Goal: Task Accomplishment & Management: Manage account settings

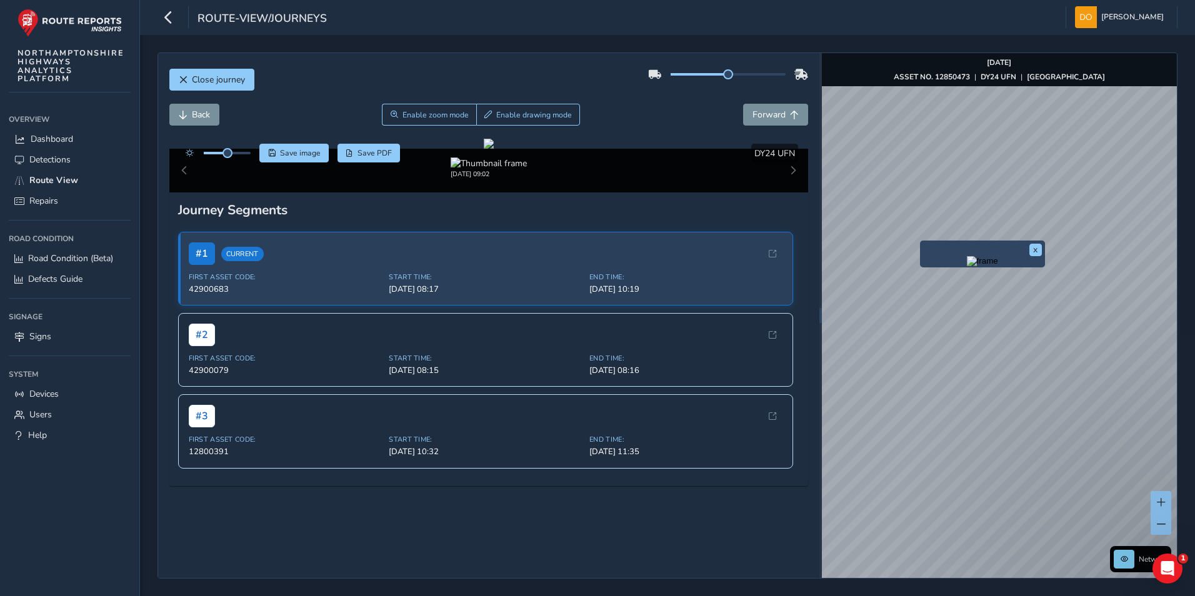
click at [921, 241] on div "x" at bounding box center [982, 254] width 125 height 27
click at [967, 264] on img "Preview frame" at bounding box center [982, 261] width 31 height 10
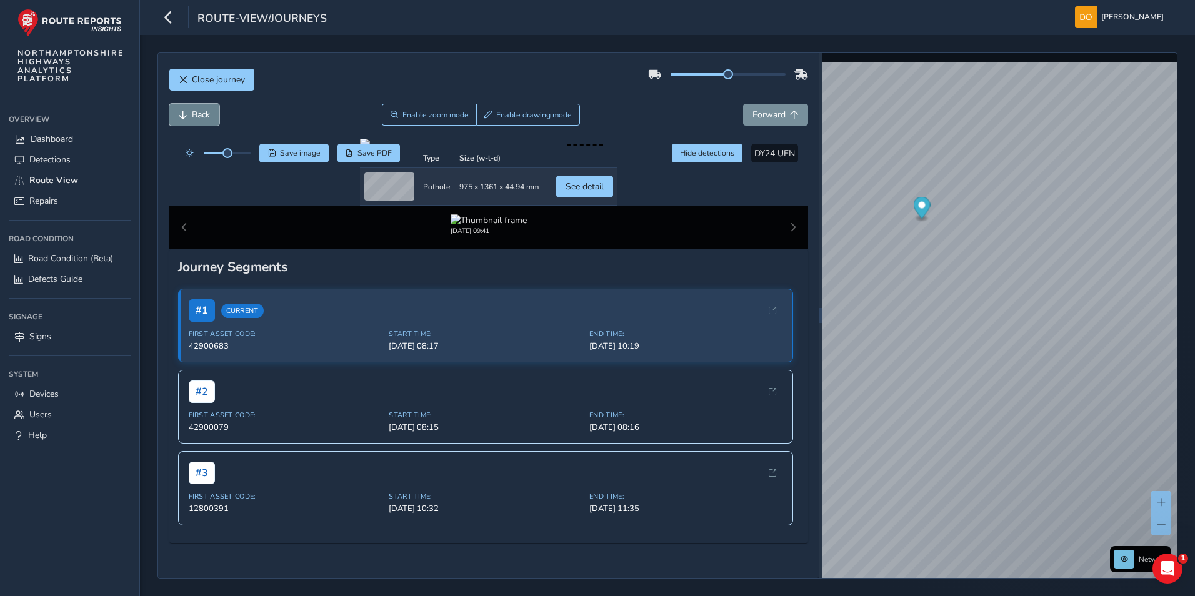
click at [199, 116] on span "Back" at bounding box center [201, 115] width 18 height 12
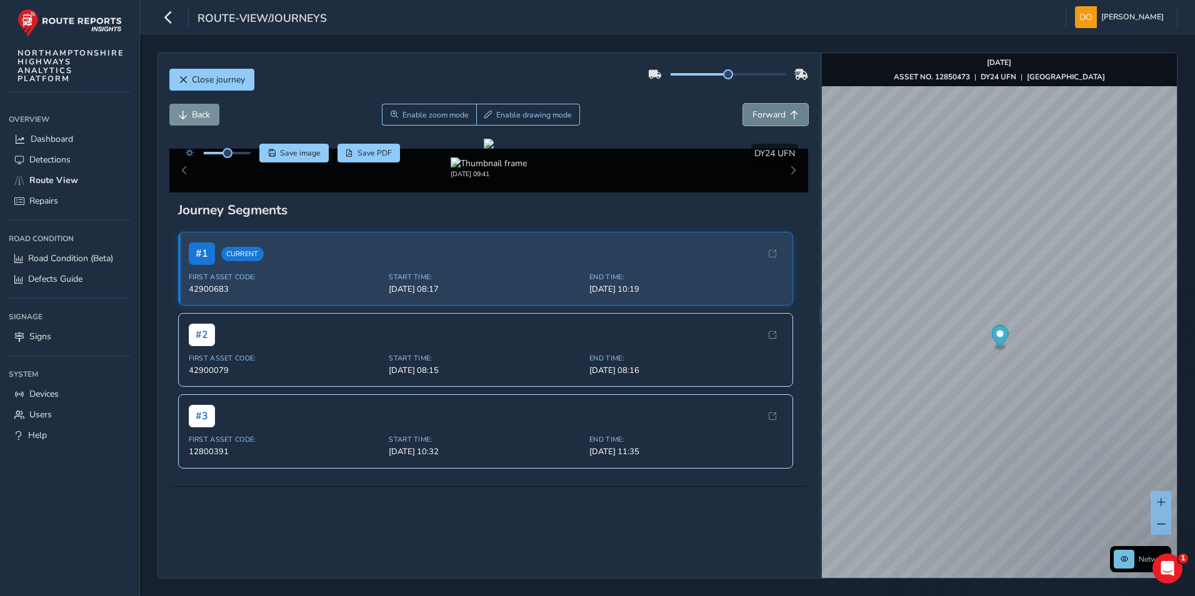
click at [755, 111] on span "Forward" at bounding box center [769, 115] width 33 height 12
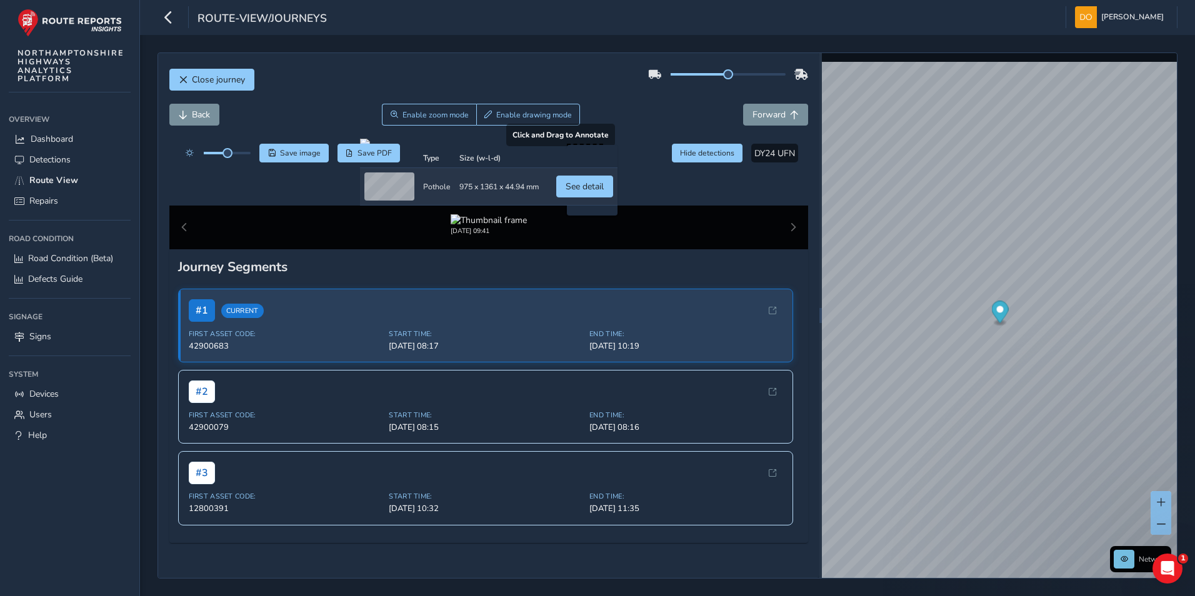
click at [618, 149] on div at bounding box center [489, 144] width 258 height 10
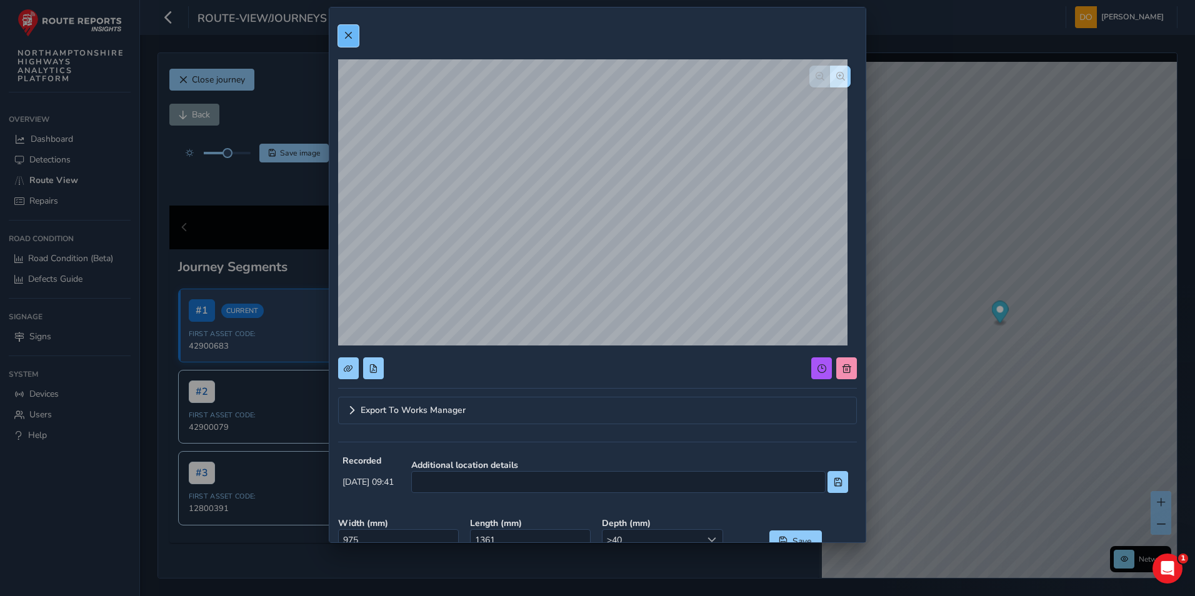
click at [344, 34] on span at bounding box center [348, 35] width 9 height 9
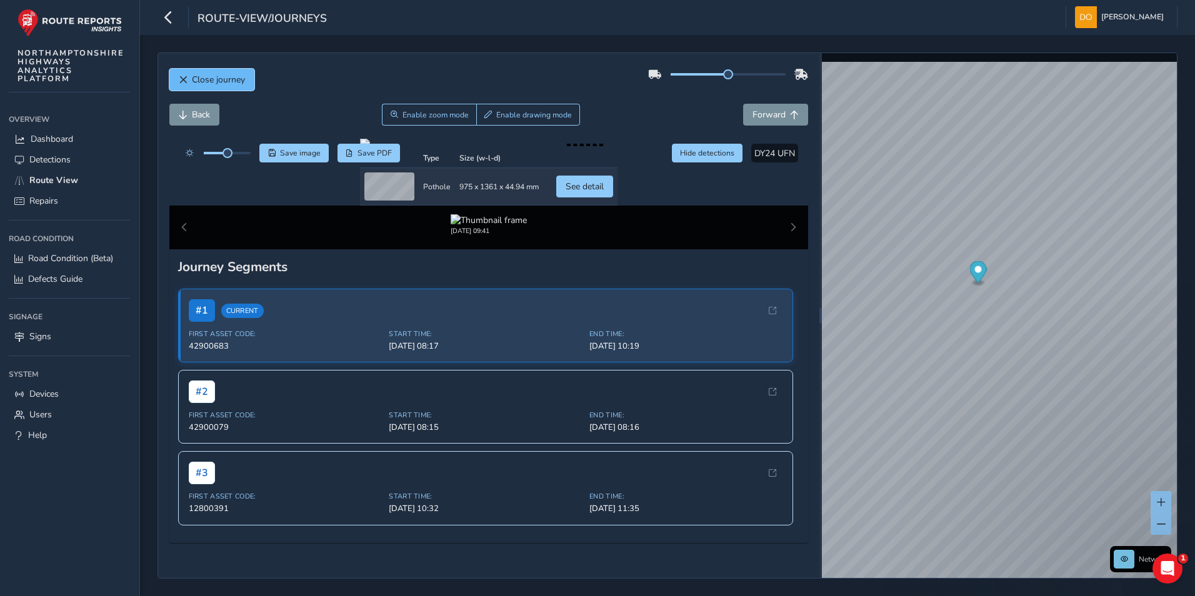
click at [190, 81] on button "Close journey" at bounding box center [211, 80] width 85 height 22
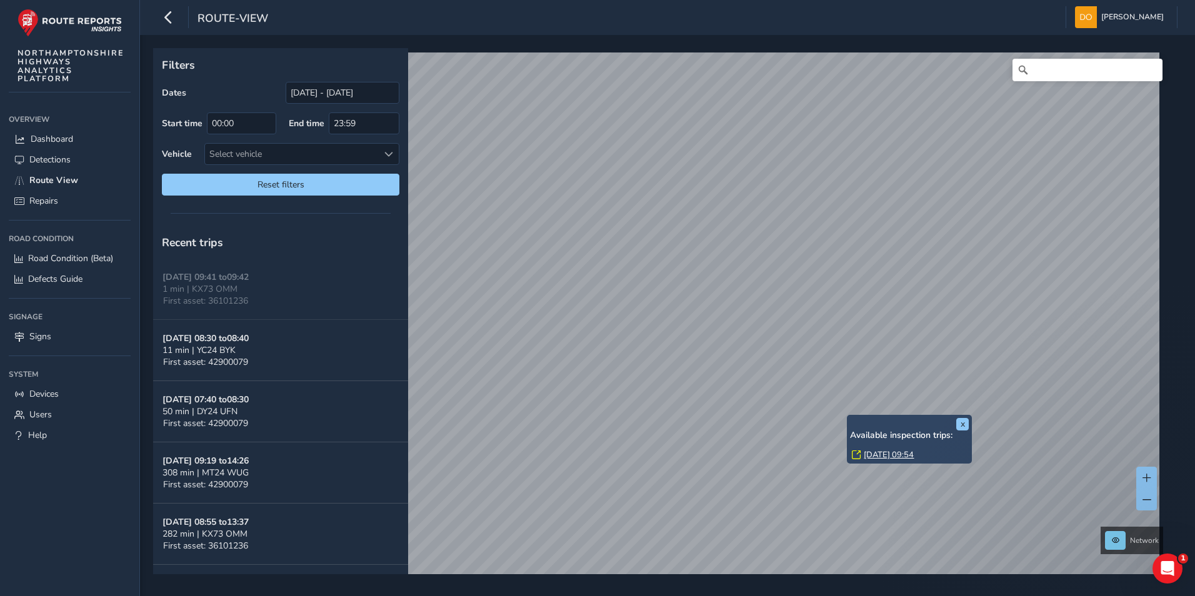
click at [876, 452] on link "Wed, 3 Sep, 09:54" at bounding box center [889, 454] width 50 height 11
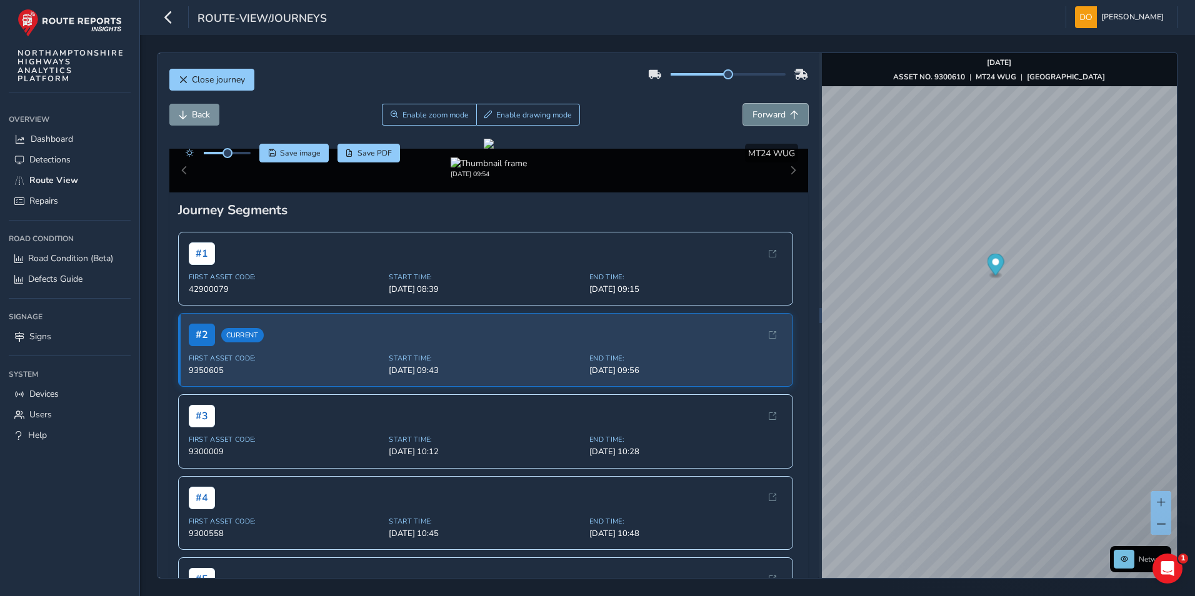
click at [778, 108] on button "Forward" at bounding box center [775, 115] width 65 height 22
click at [778, 109] on button "Forward" at bounding box center [775, 115] width 65 height 22
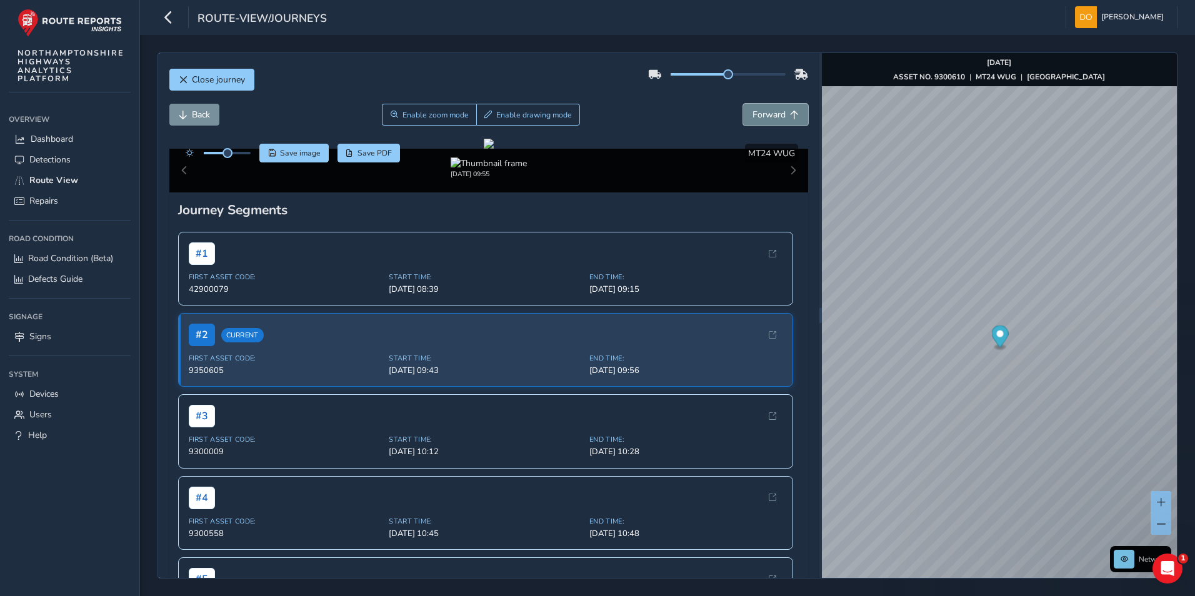
click at [778, 109] on button "Forward" at bounding box center [775, 115] width 65 height 22
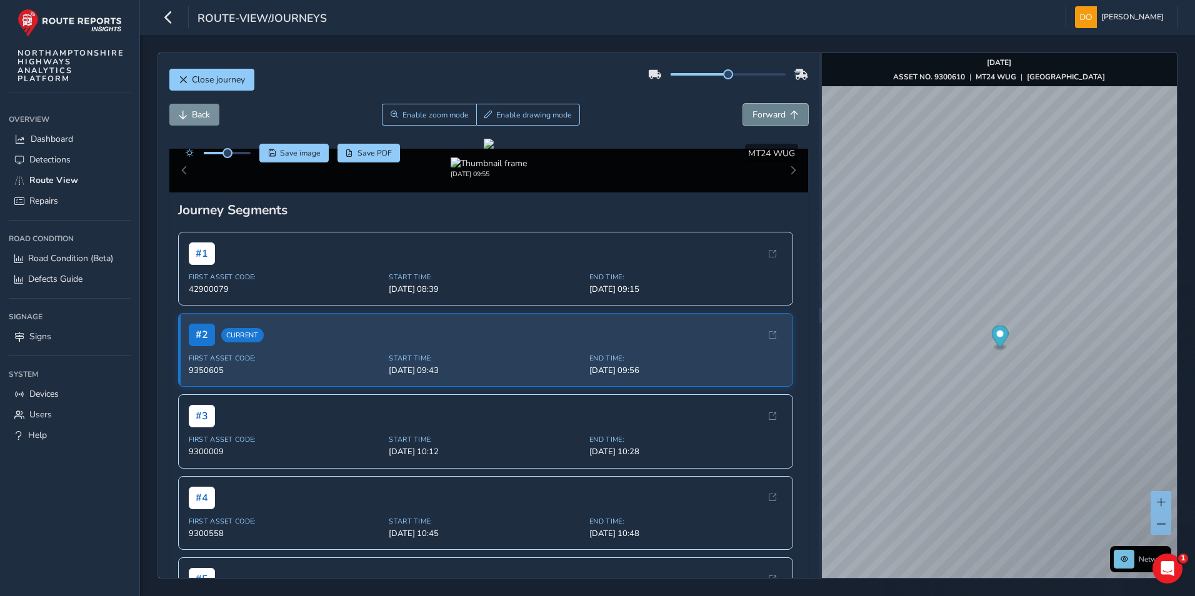
click at [778, 109] on button "Forward" at bounding box center [775, 115] width 65 height 22
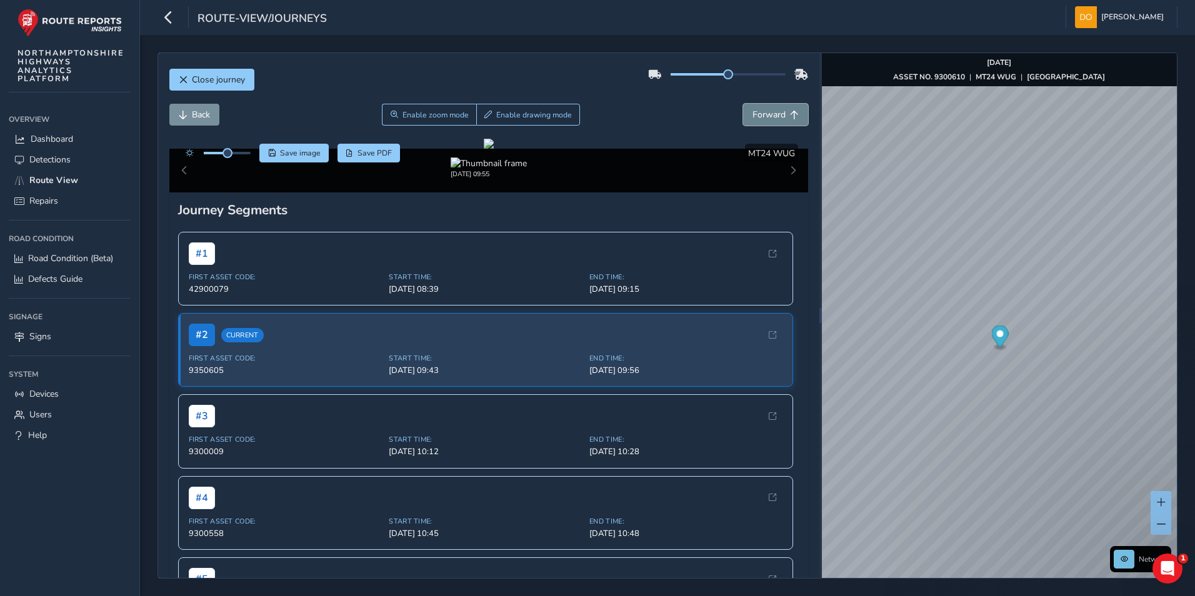
click at [778, 109] on button "Forward" at bounding box center [775, 115] width 65 height 22
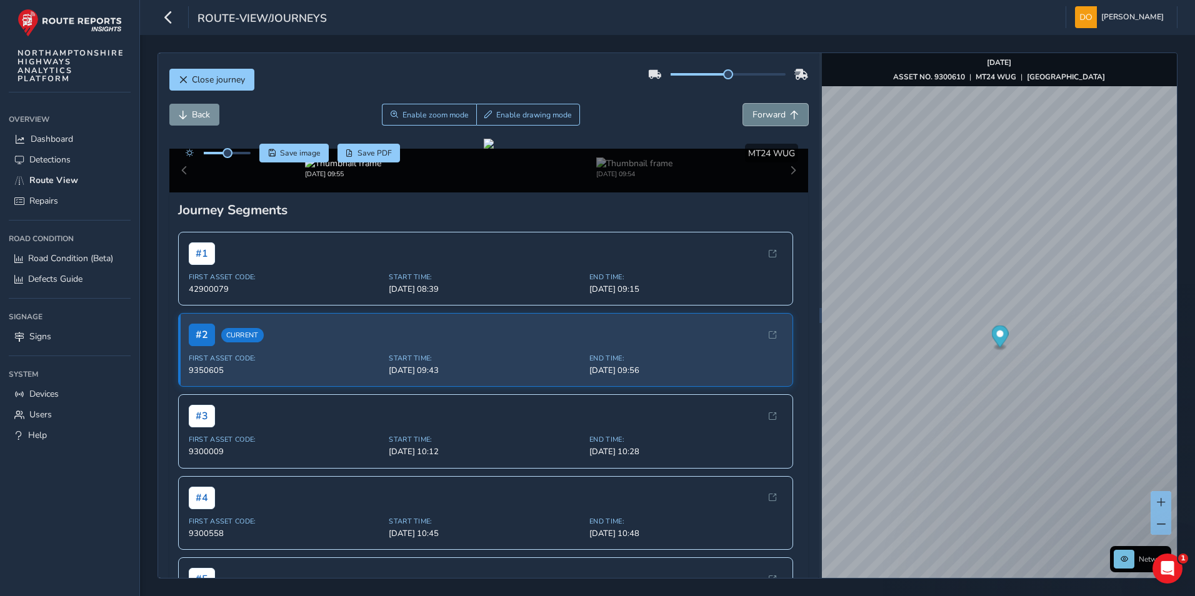
click at [778, 109] on button "Forward" at bounding box center [775, 115] width 65 height 22
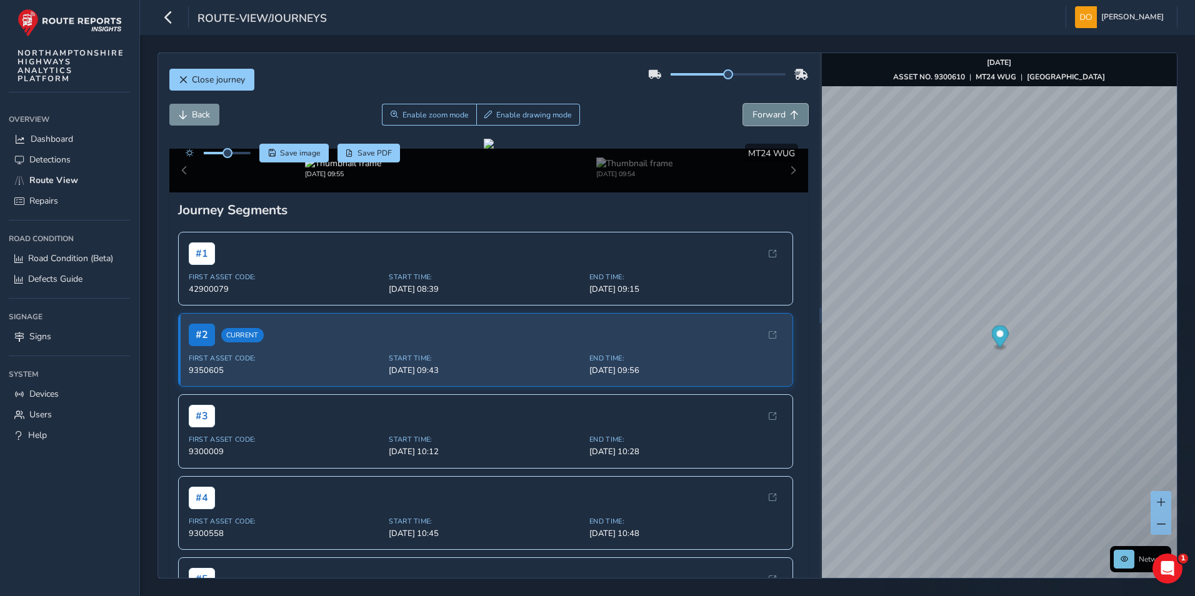
click at [778, 109] on button "Forward" at bounding box center [775, 115] width 65 height 22
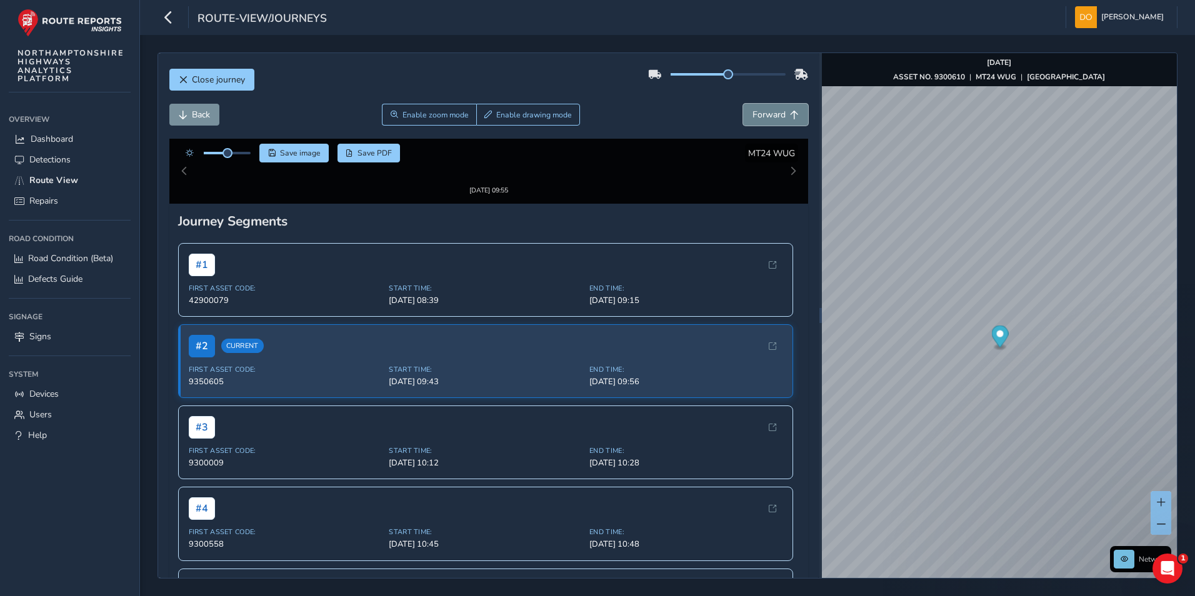
click at [778, 109] on button "Forward" at bounding box center [775, 115] width 65 height 22
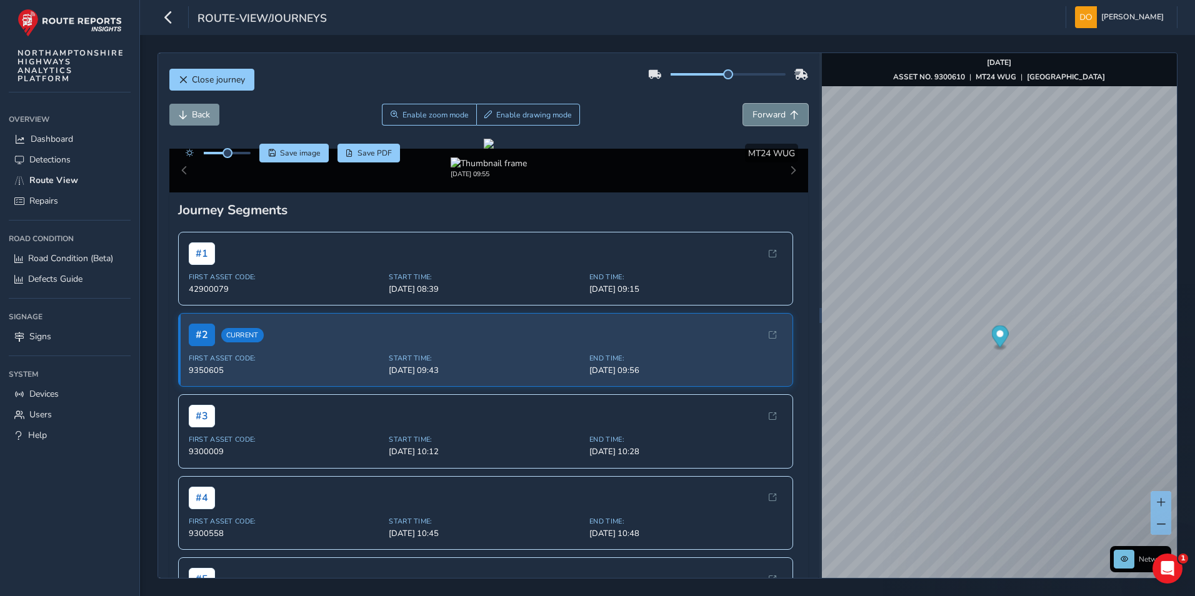
click at [778, 109] on button "Forward" at bounding box center [775, 115] width 65 height 22
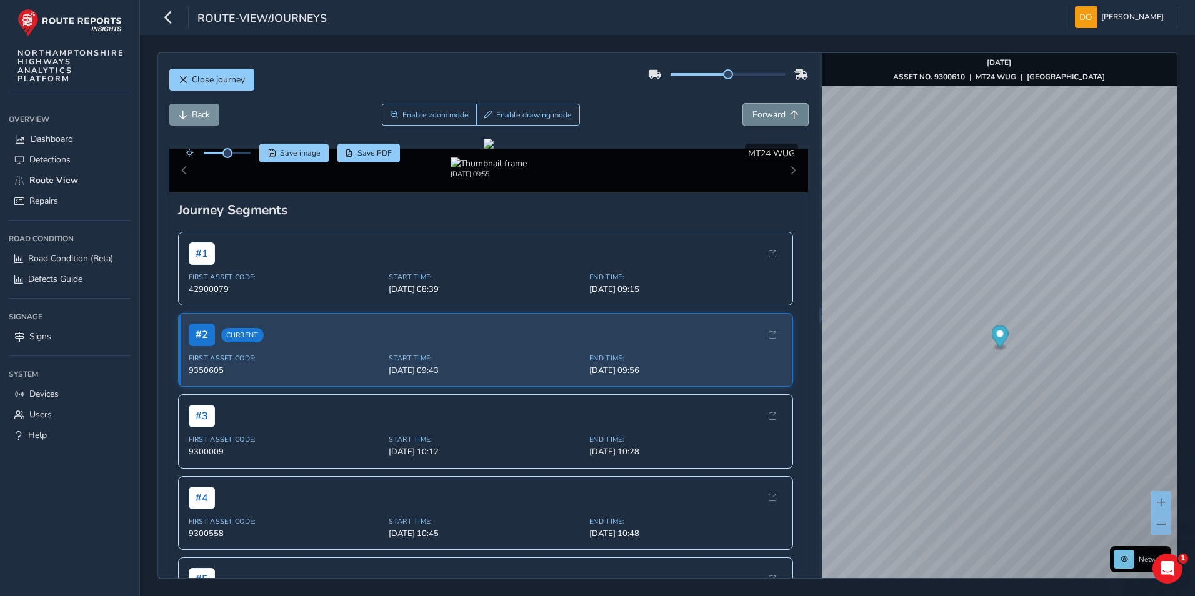
click at [778, 109] on button "Forward" at bounding box center [775, 115] width 65 height 22
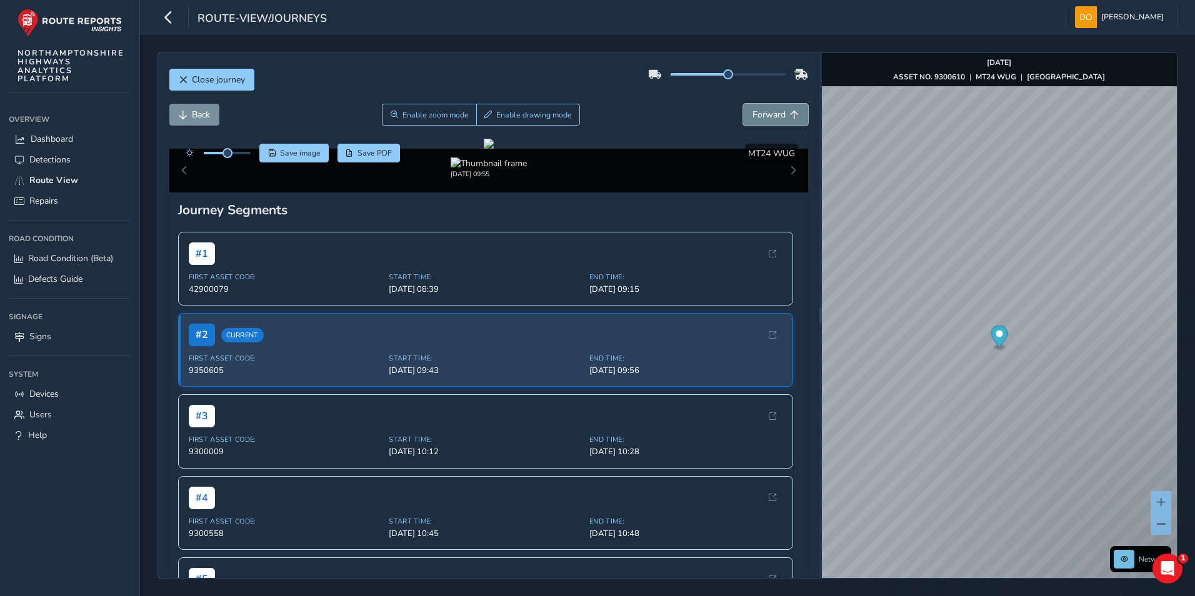
click at [778, 109] on button "Forward" at bounding box center [775, 115] width 65 height 22
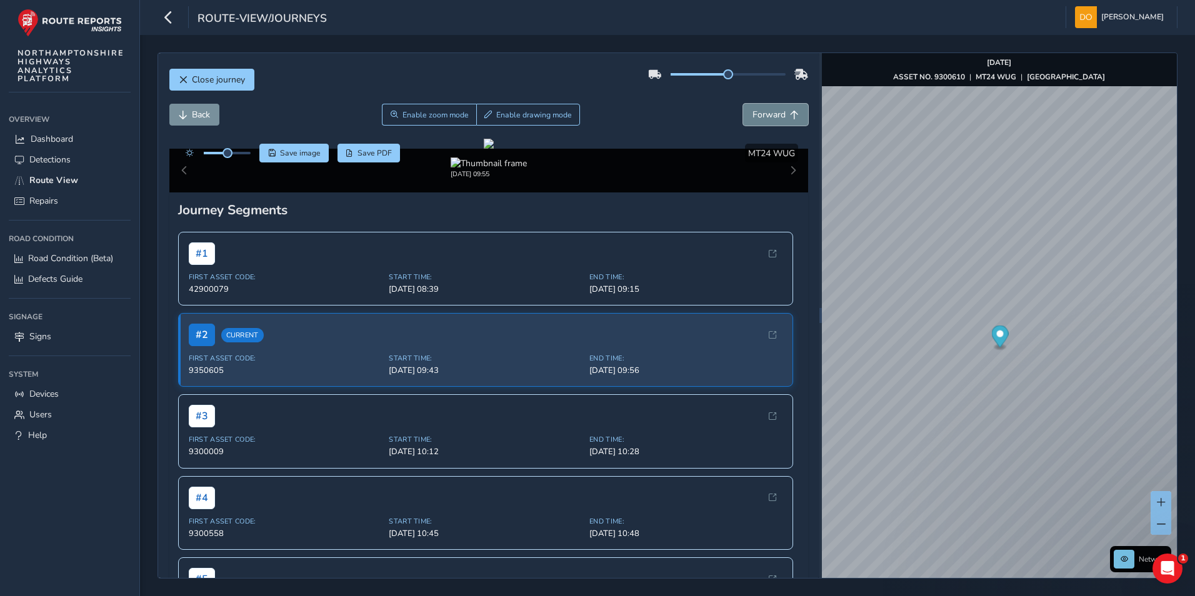
click at [778, 109] on button "Forward" at bounding box center [775, 115] width 65 height 22
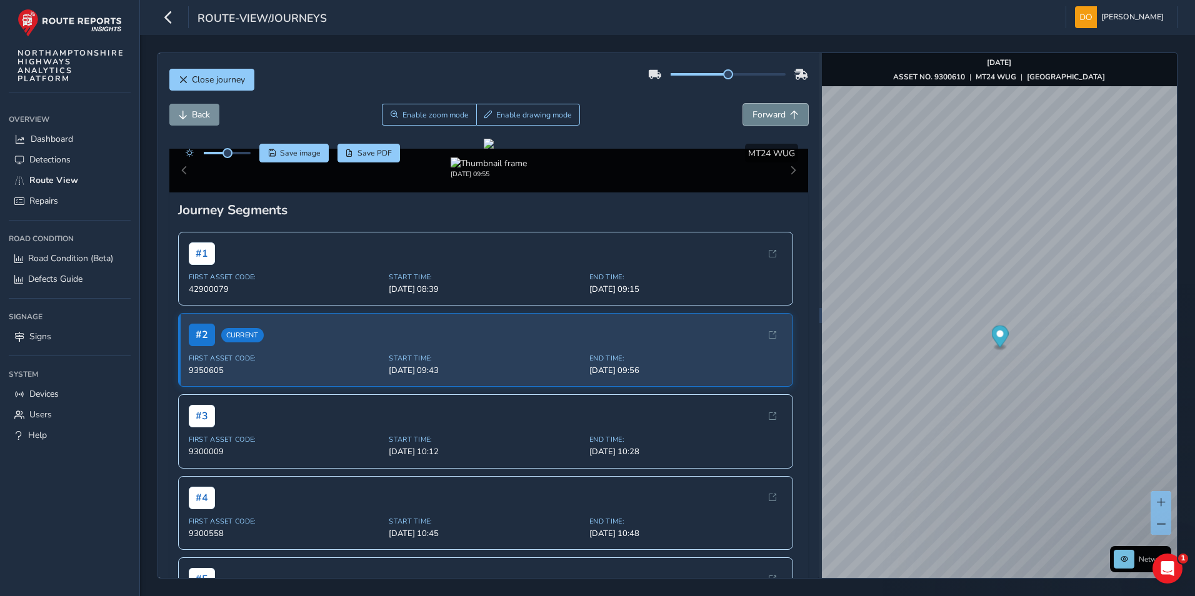
click at [778, 109] on button "Forward" at bounding box center [775, 115] width 65 height 22
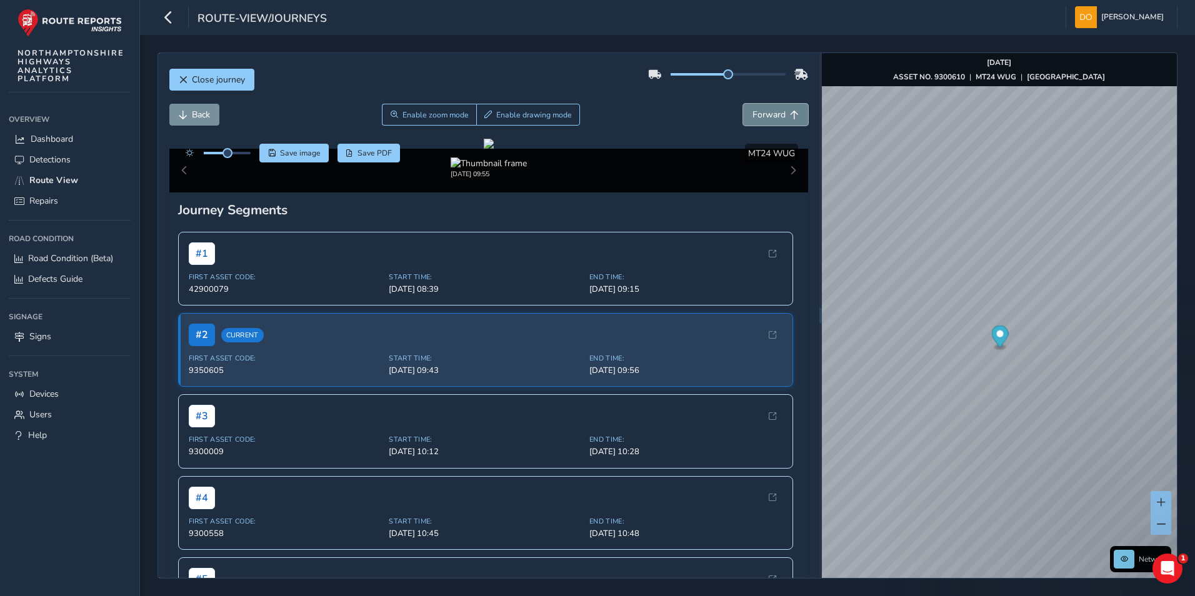
click at [778, 109] on button "Forward" at bounding box center [775, 115] width 65 height 22
click at [197, 111] on span "Back" at bounding box center [201, 115] width 18 height 12
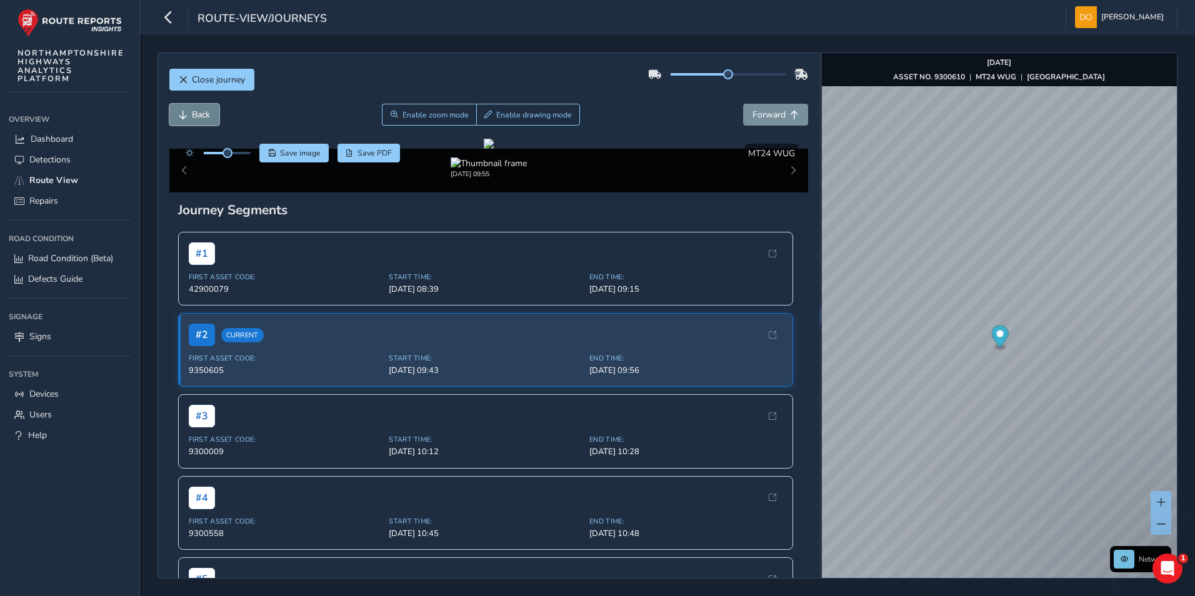
click at [197, 111] on span "Back" at bounding box center [201, 115] width 18 height 12
click at [759, 108] on button "Forward" at bounding box center [775, 115] width 65 height 22
click at [756, 109] on span "Forward" at bounding box center [769, 115] width 33 height 12
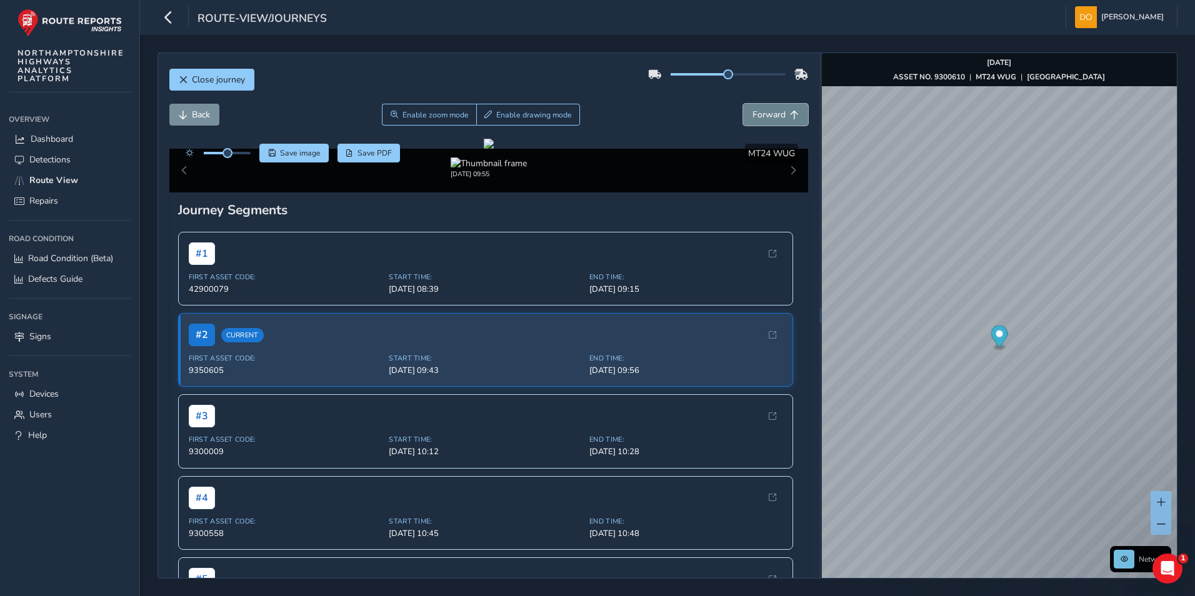
click at [756, 109] on span "Forward" at bounding box center [769, 115] width 33 height 12
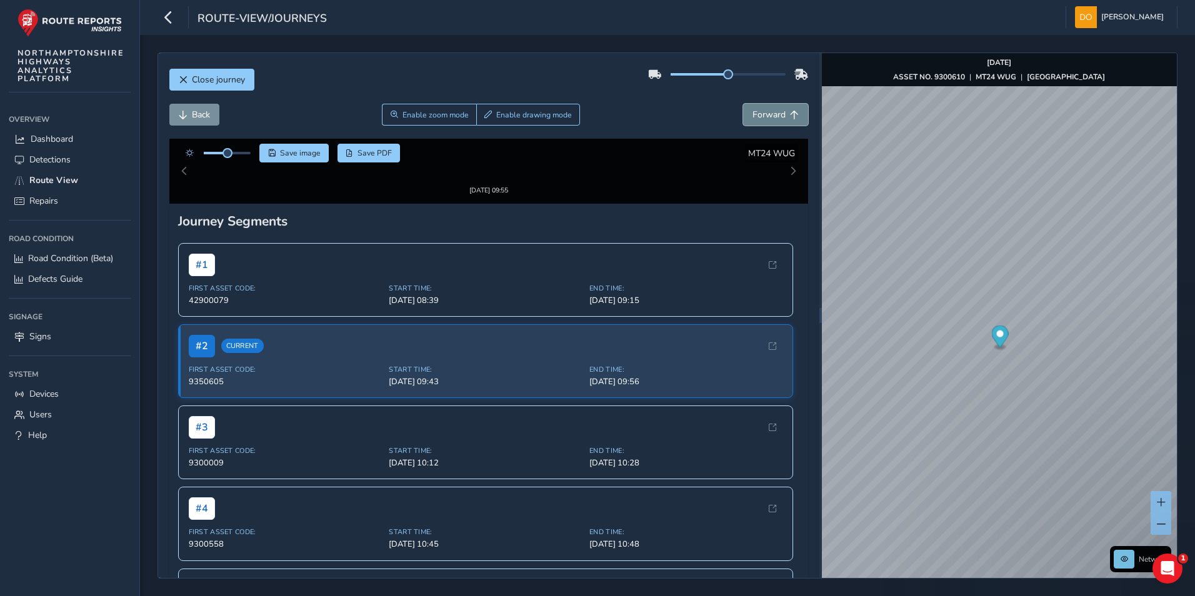
click at [756, 109] on span "Forward" at bounding box center [769, 115] width 33 height 12
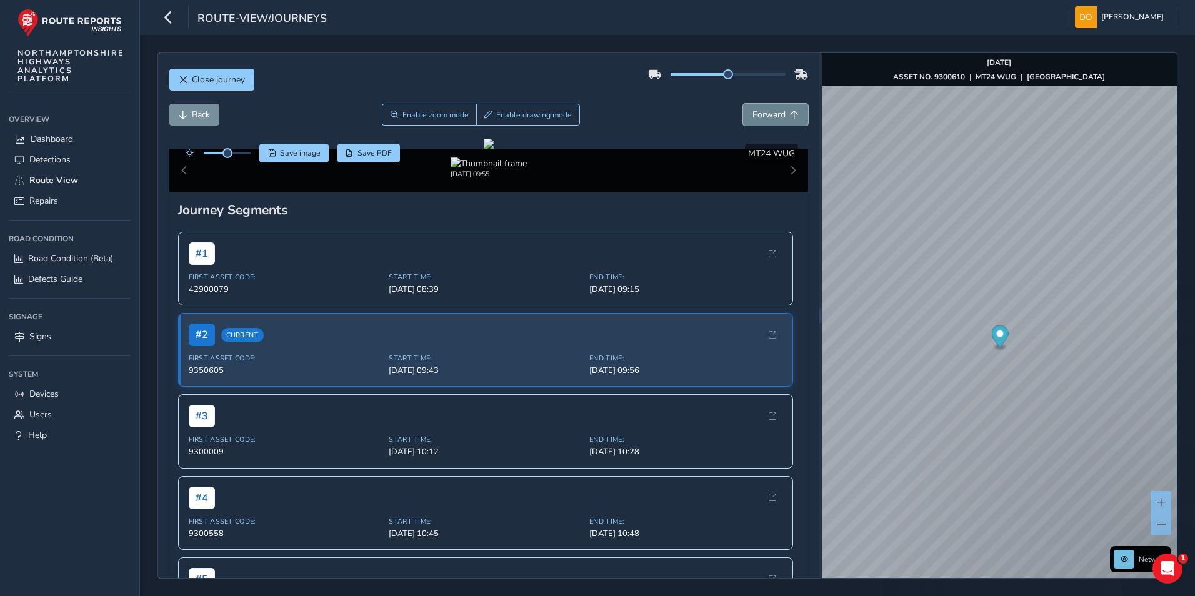
click at [756, 109] on span "Forward" at bounding box center [769, 115] width 33 height 12
click at [196, 76] on span "Close journey" at bounding box center [218, 80] width 53 height 12
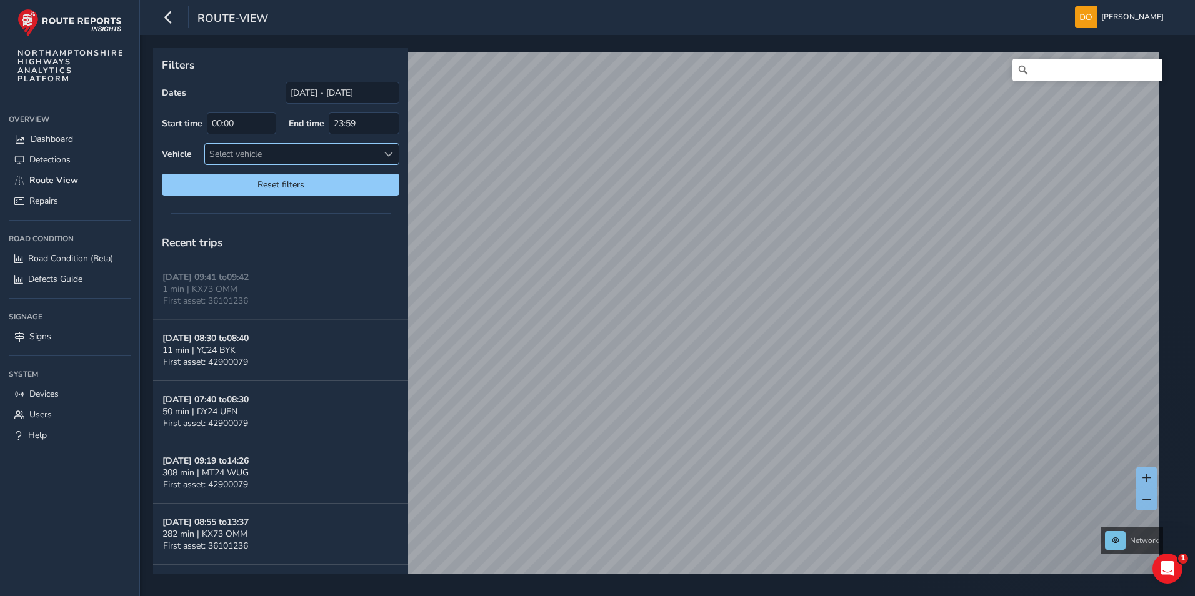
click at [392, 157] on span at bounding box center [388, 154] width 9 height 9
click at [383, 179] on span "Close" at bounding box center [381, 181] width 9 height 9
click at [383, 150] on div at bounding box center [388, 154] width 21 height 21
click at [384, 149] on div at bounding box center [388, 154] width 21 height 21
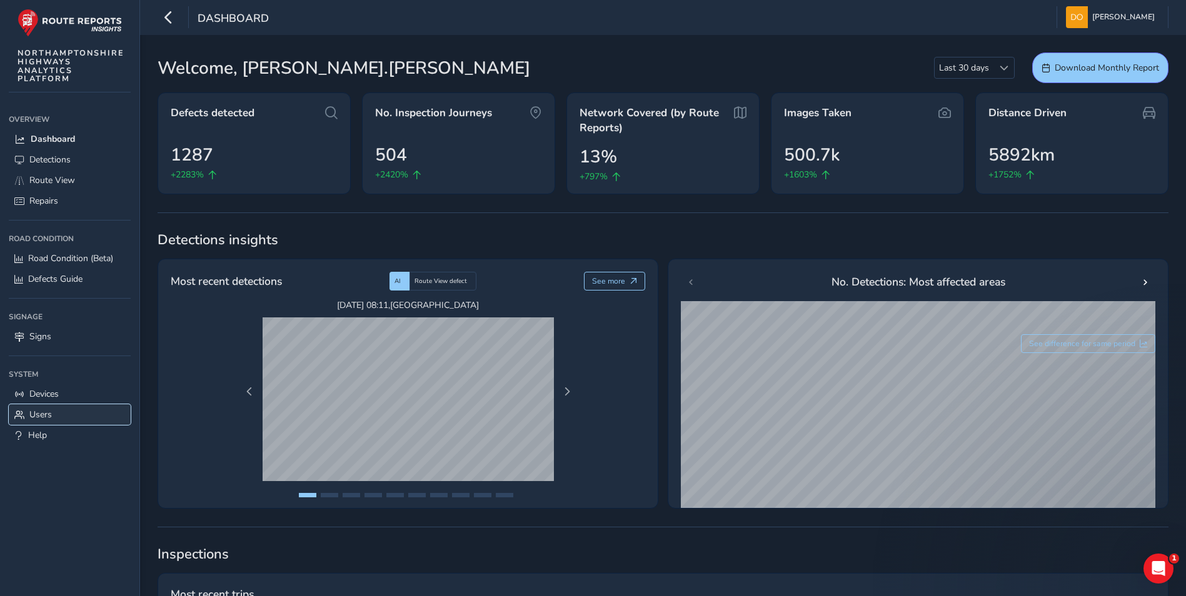
click at [38, 414] on span "Users" at bounding box center [40, 415] width 23 height 12
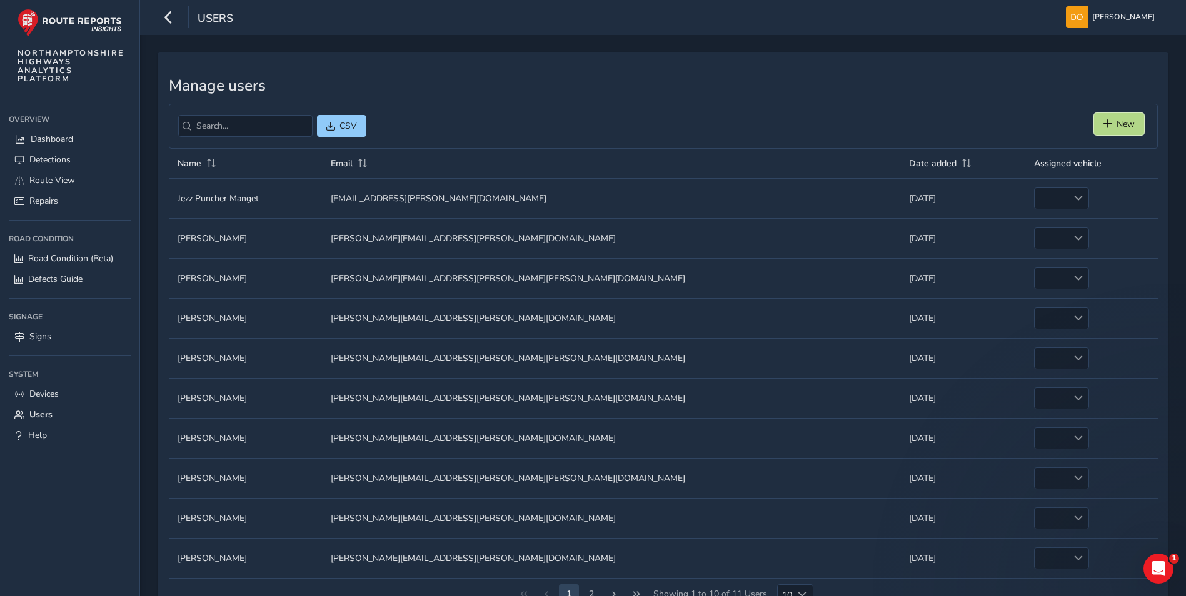
click at [1118, 117] on button "New" at bounding box center [1119, 124] width 50 height 22
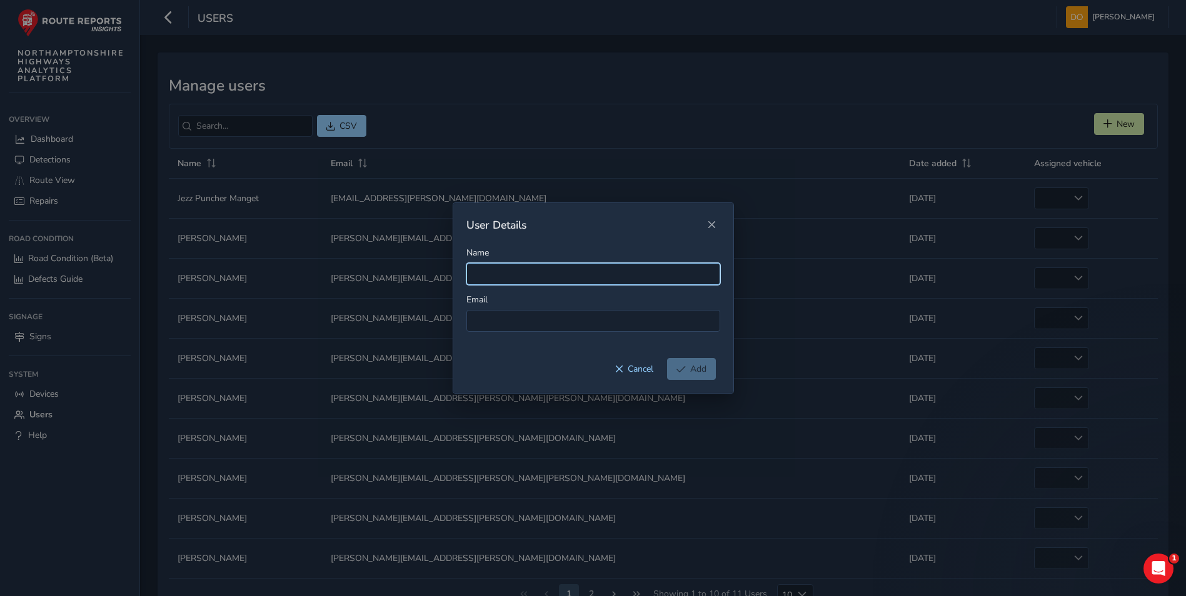
click at [547, 271] on input "Name" at bounding box center [593, 274] width 254 height 22
type input "Darren Jeffs"
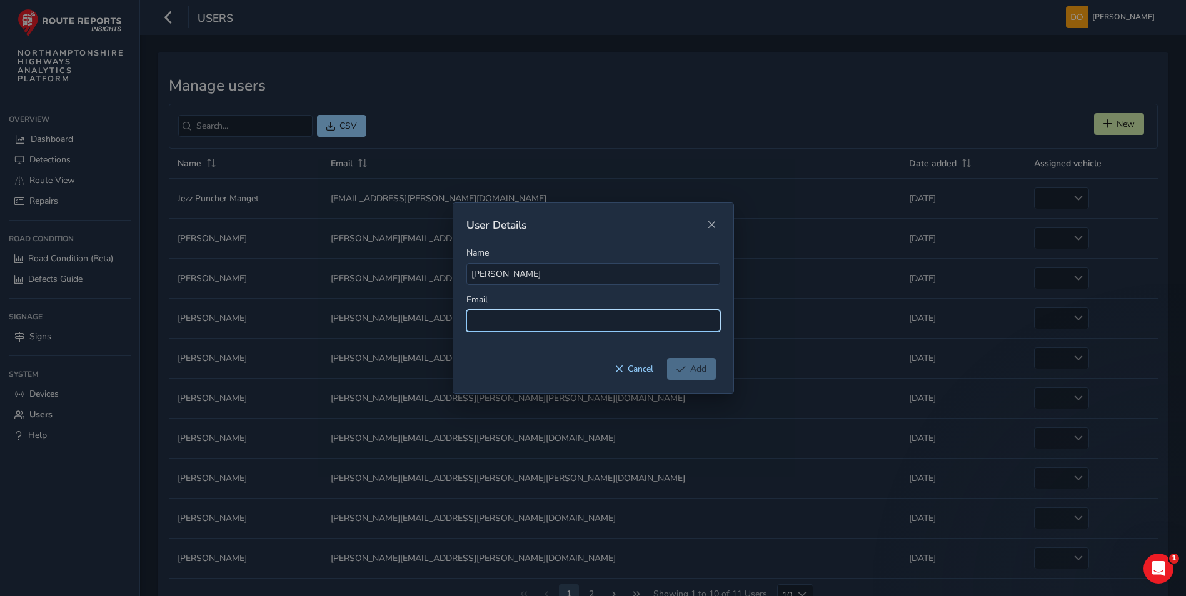
click at [534, 319] on input at bounding box center [593, 321] width 254 height 22
click at [518, 317] on input at bounding box center [593, 321] width 254 height 22
click at [506, 319] on input "darren.jweffs@kier.co.uk" at bounding box center [593, 321] width 254 height 22
type input "darren.jeffs@kier.co.uk"
click at [699, 373] on span "Add" at bounding box center [698, 369] width 16 height 12
